Goal: Task Accomplishment & Management: Complete application form

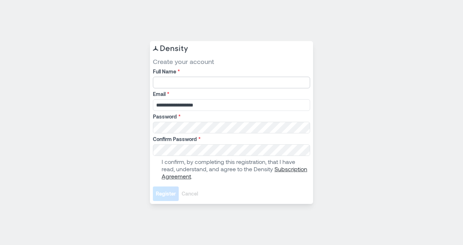
click at [164, 80] on input "Full Name *" at bounding box center [231, 83] width 157 height 12
type input "**********"
click at [159, 169] on label "I confirm, by completing this registration, that I have read, understand, and a…" at bounding box center [231, 169] width 156 height 22
click at [169, 194] on span "Register" at bounding box center [166, 193] width 20 height 7
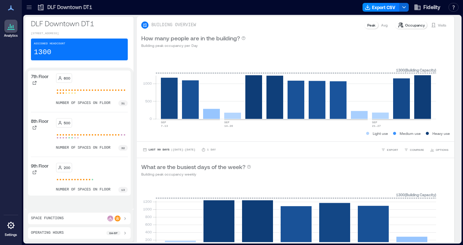
click at [126, 218] on icon at bounding box center [124, 219] width 1 height 3
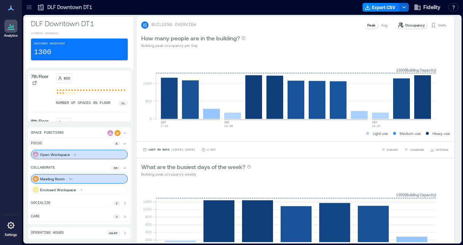
click at [128, 168] on icon at bounding box center [125, 168] width 6 height 6
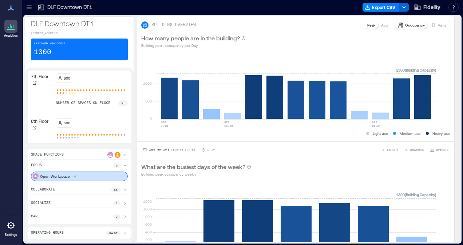
click at [126, 191] on icon at bounding box center [124, 190] width 1 height 3
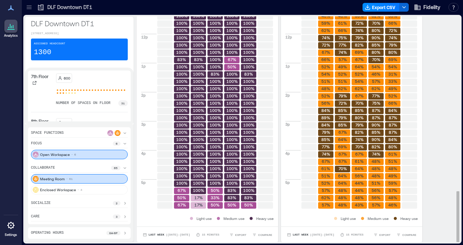
scroll to position [1, 0]
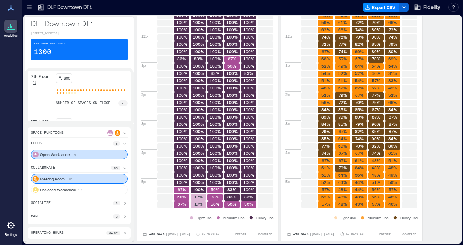
click at [128, 203] on icon at bounding box center [125, 203] width 6 height 6
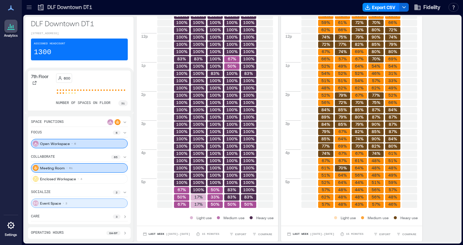
click at [98, 204] on div "Event Space 2" at bounding box center [79, 203] width 97 height 9
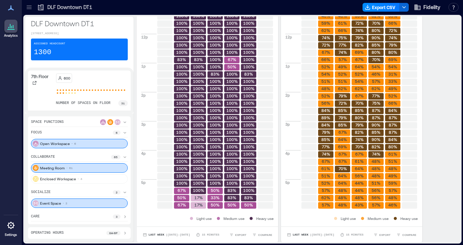
scroll to position [0, 0]
click at [98, 204] on div "Event Space 2" at bounding box center [79, 203] width 97 height 9
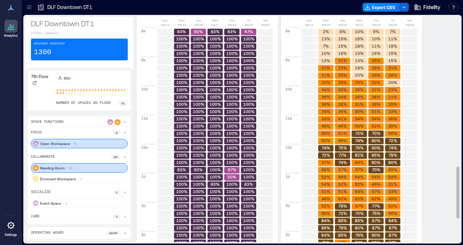
scroll to position [656, 0]
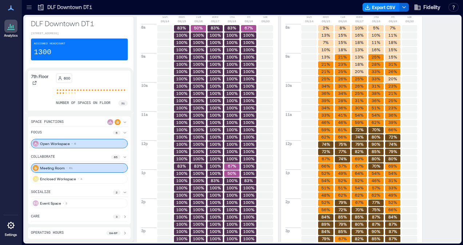
click at [128, 192] on icon at bounding box center [125, 193] width 6 height 6
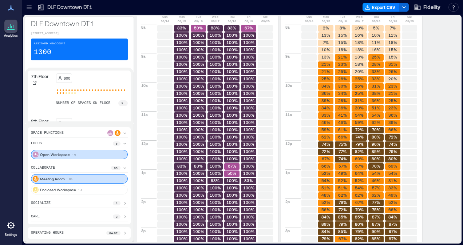
click at [128, 204] on icon at bounding box center [125, 203] width 6 height 6
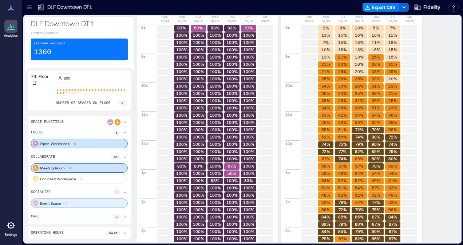
click at [57, 203] on p "Event Space" at bounding box center [50, 203] width 21 height 6
click at [34, 204] on icon at bounding box center [36, 203] width 4 height 3
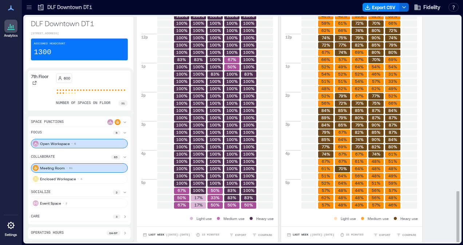
scroll to position [1, 0]
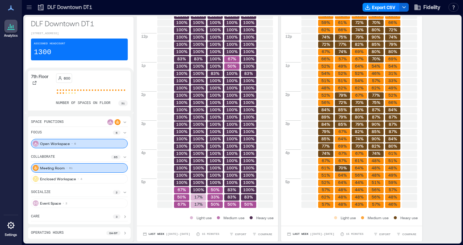
click at [128, 219] on icon at bounding box center [125, 217] width 6 height 6
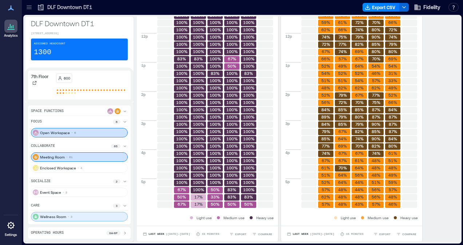
click at [64, 219] on p "Wellness Room" at bounding box center [53, 217] width 26 height 6
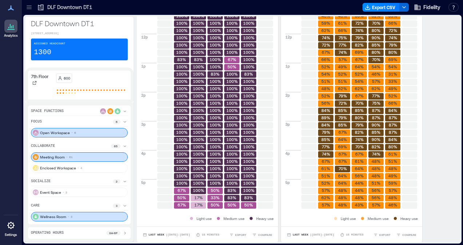
scroll to position [0, 0]
click at [46, 215] on p "Wellness Room" at bounding box center [53, 217] width 26 height 6
drag, startPoint x: 46, startPoint y: 215, endPoint x: 73, endPoint y: 216, distance: 27.7
click at [73, 216] on div "Wellness Room 3" at bounding box center [79, 216] width 97 height 9
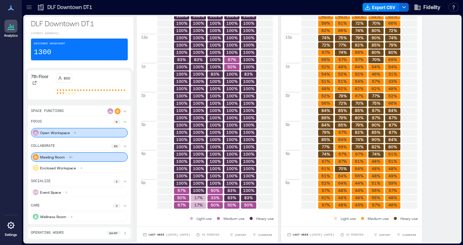
click at [128, 233] on icon at bounding box center [125, 233] width 6 height 6
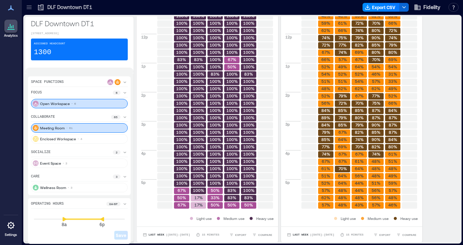
click at [101, 129] on div "Meeting Room 61" at bounding box center [79, 127] width 97 height 9
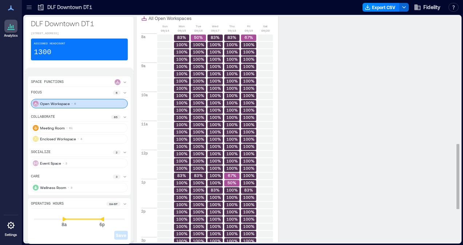
scroll to position [440, 0]
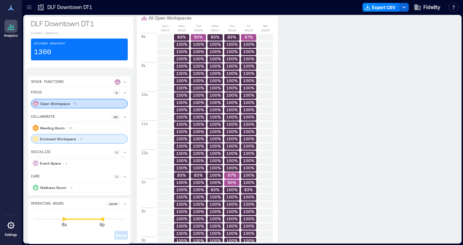
click at [97, 144] on div "Enclosed Workspace 4" at bounding box center [79, 138] width 97 height 9
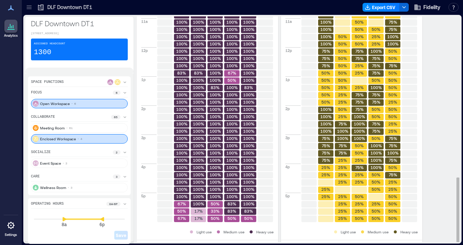
scroll to position [555, 0]
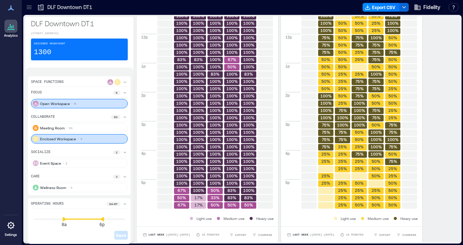
click at [126, 118] on icon at bounding box center [124, 116] width 3 height 1
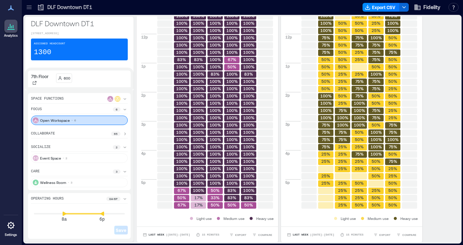
click at [128, 148] on icon at bounding box center [125, 147] width 6 height 6
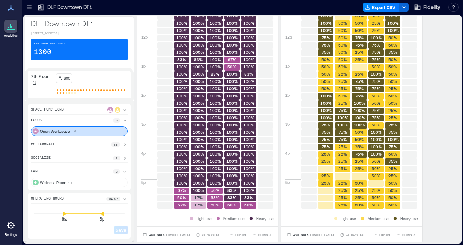
click at [117, 147] on p "65" at bounding box center [116, 145] width 4 height 4
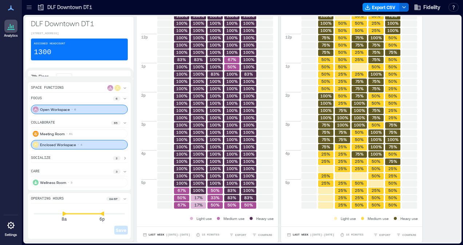
click at [126, 158] on icon at bounding box center [124, 158] width 1 height 3
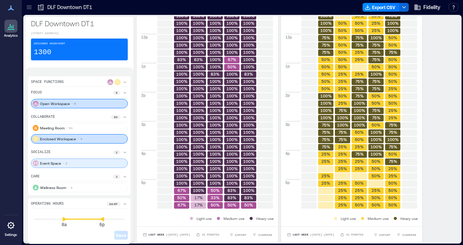
click at [128, 167] on div "Event Space 2" at bounding box center [79, 163] width 97 height 9
click at [110, 167] on div "Event Space 2" at bounding box center [79, 163] width 97 height 9
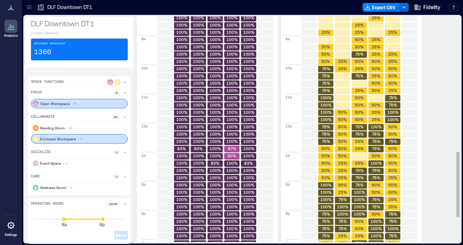
scroll to position [467, 0]
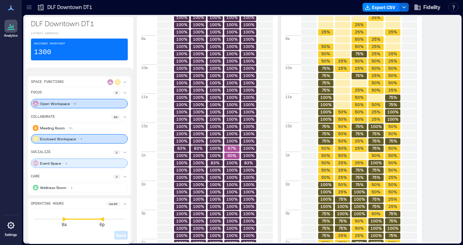
click at [45, 165] on p "Event Space" at bounding box center [50, 163] width 21 height 6
click at [128, 179] on icon at bounding box center [125, 177] width 6 height 6
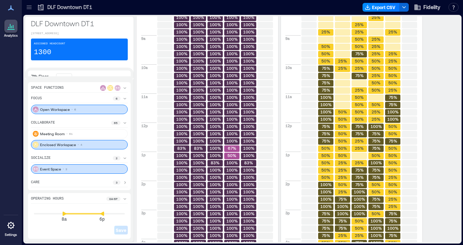
click at [86, 181] on div "care 3" at bounding box center [79, 184] width 97 height 8
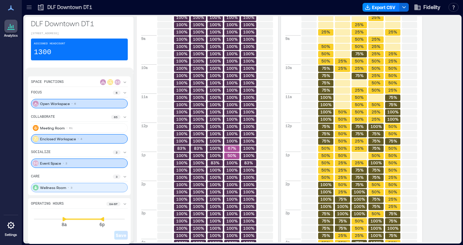
click at [71, 190] on p "3" at bounding box center [72, 188] width 2 height 4
click at [126, 83] on icon at bounding box center [124, 81] width 3 height 1
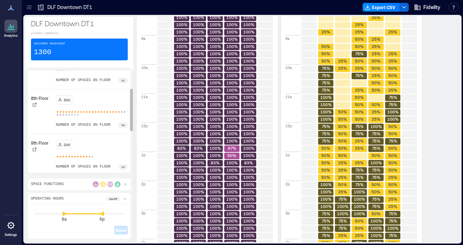
scroll to position [0, 0]
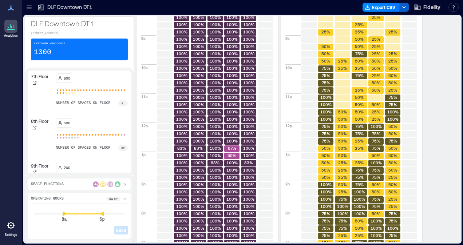
click at [403, 8] on icon "button" at bounding box center [404, 7] width 6 height 6
click at [435, 6] on span "Fidelity" at bounding box center [431, 7] width 17 height 7
